Goal: Task Accomplishment & Management: Use online tool/utility

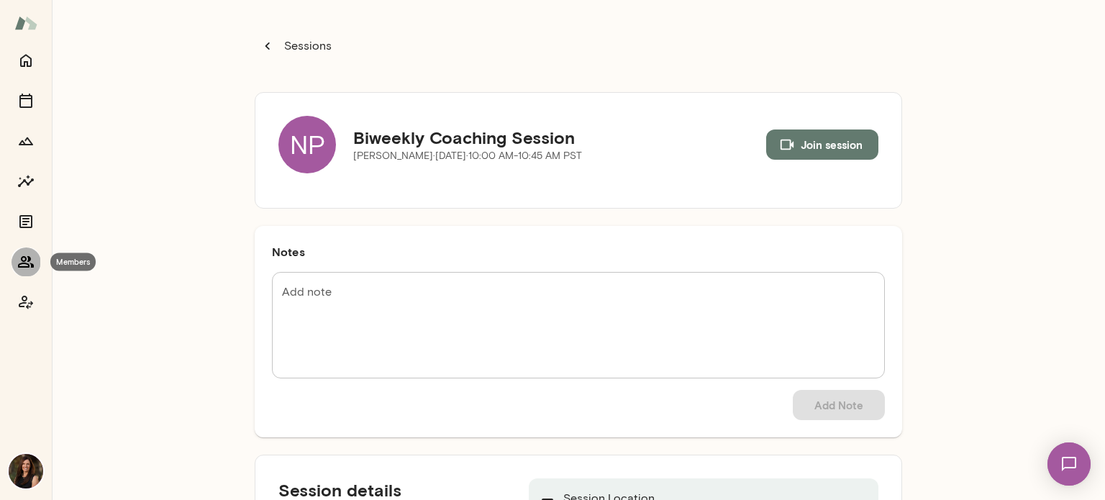
click at [28, 259] on icon "Members" at bounding box center [26, 262] width 16 height 12
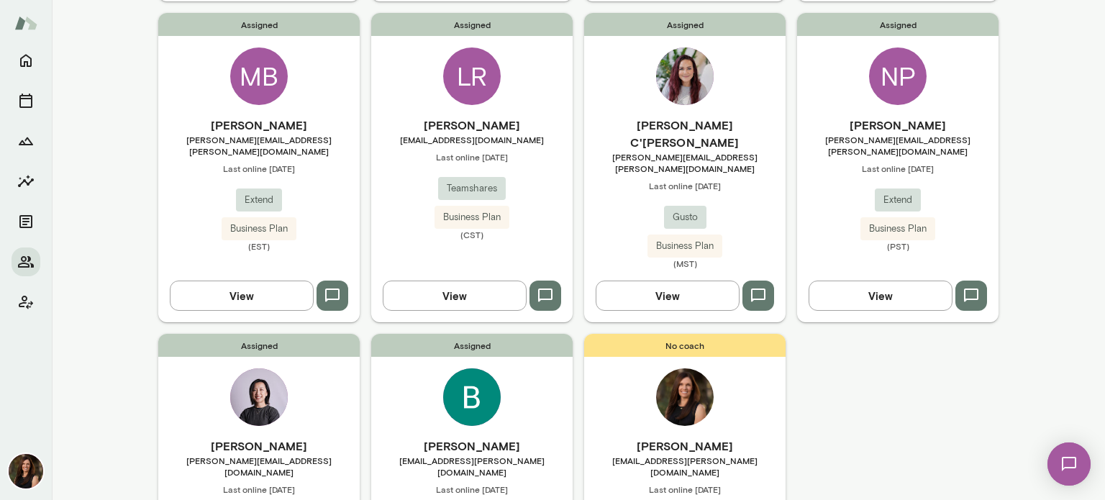
scroll to position [504, 0]
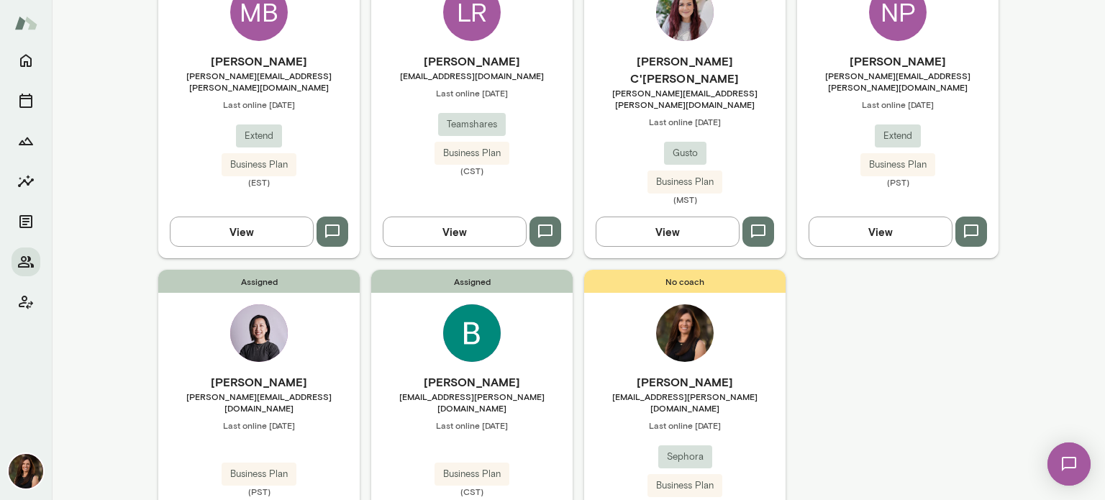
click at [905, 217] on button "View" at bounding box center [881, 232] width 144 height 30
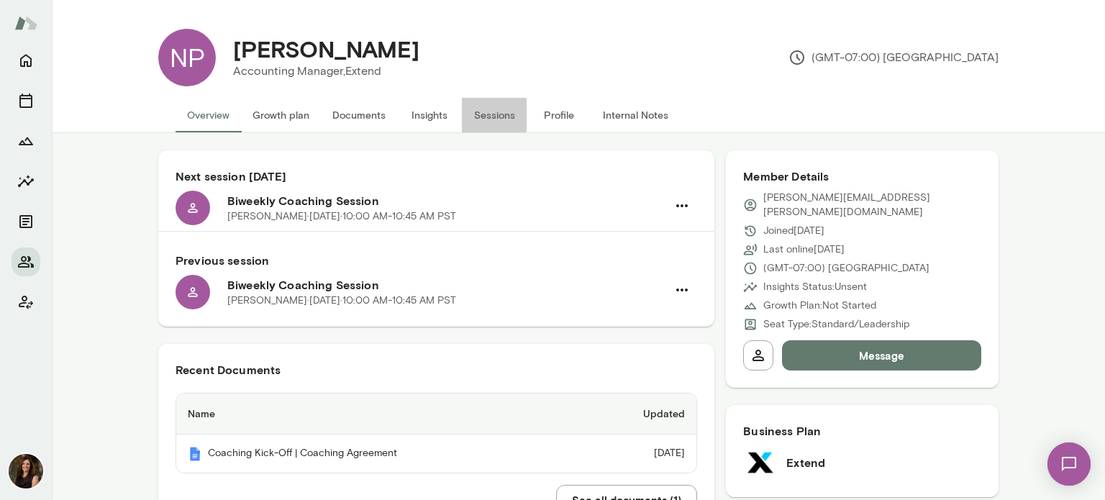
click at [483, 114] on button "Sessions" at bounding box center [494, 115] width 65 height 35
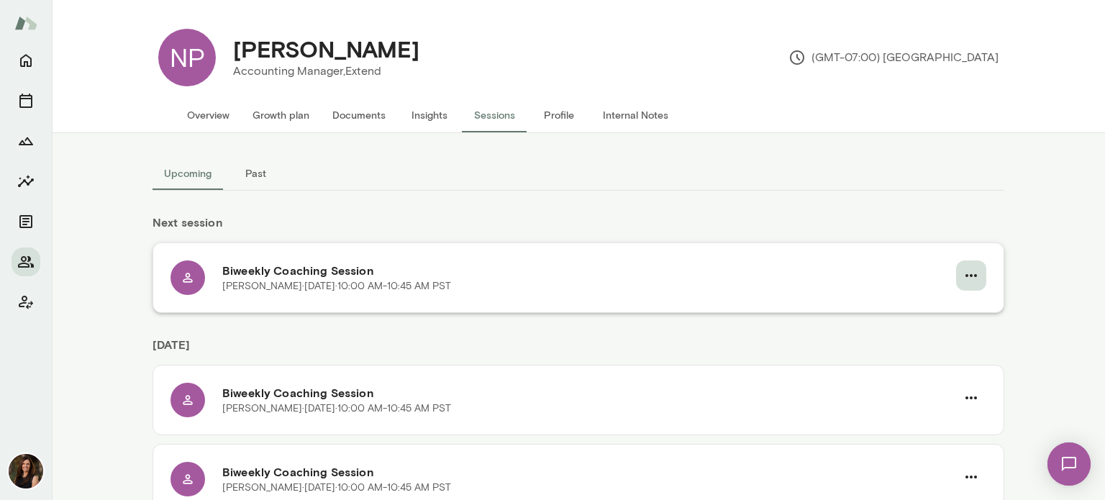
click at [963, 276] on icon "button" at bounding box center [971, 275] width 17 height 17
click at [958, 308] on span "Reschedule" at bounding box center [940, 309] width 62 height 17
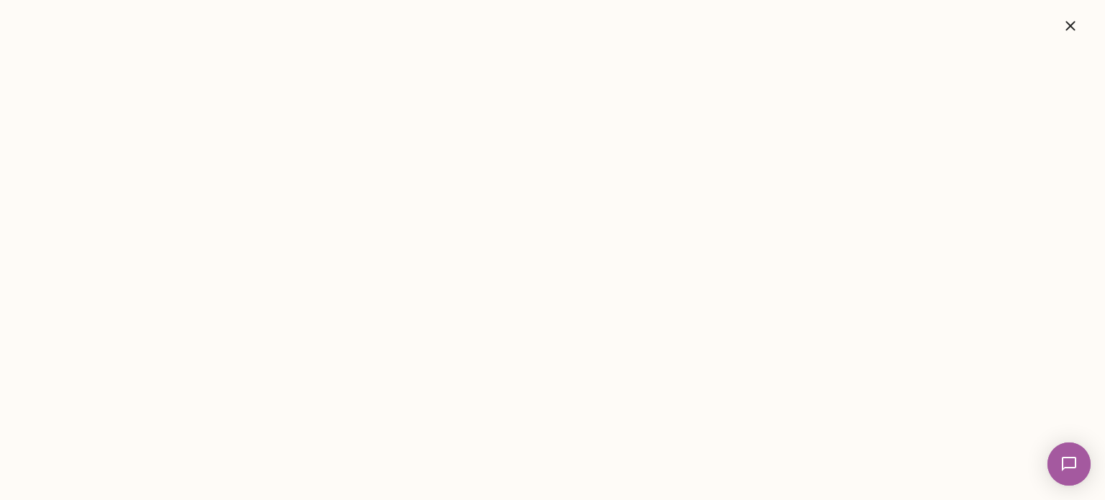
click at [1062, 19] on icon "button" at bounding box center [1070, 25] width 17 height 17
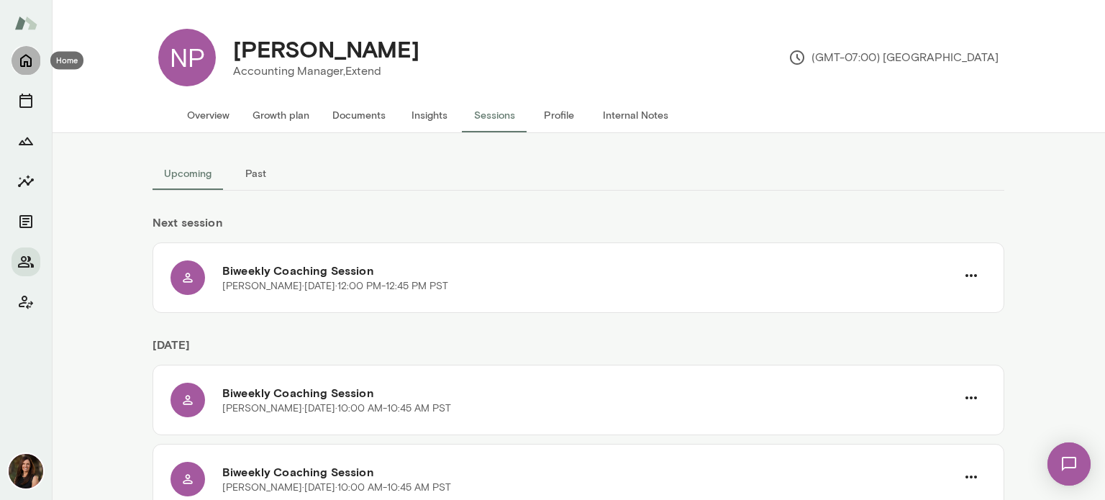
click at [27, 60] on icon "Home" at bounding box center [25, 60] width 17 height 17
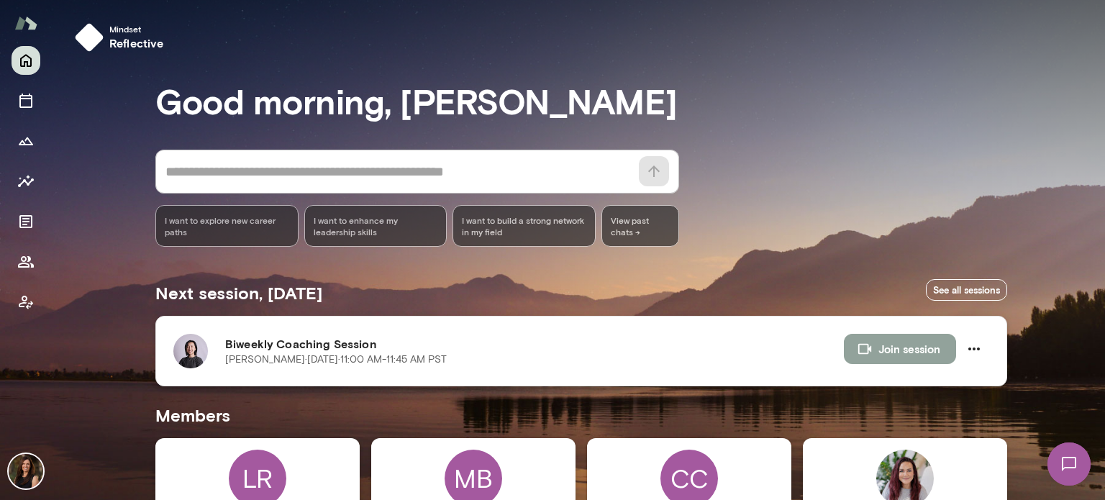
click at [872, 359] on button "Join session" at bounding box center [900, 349] width 112 height 30
